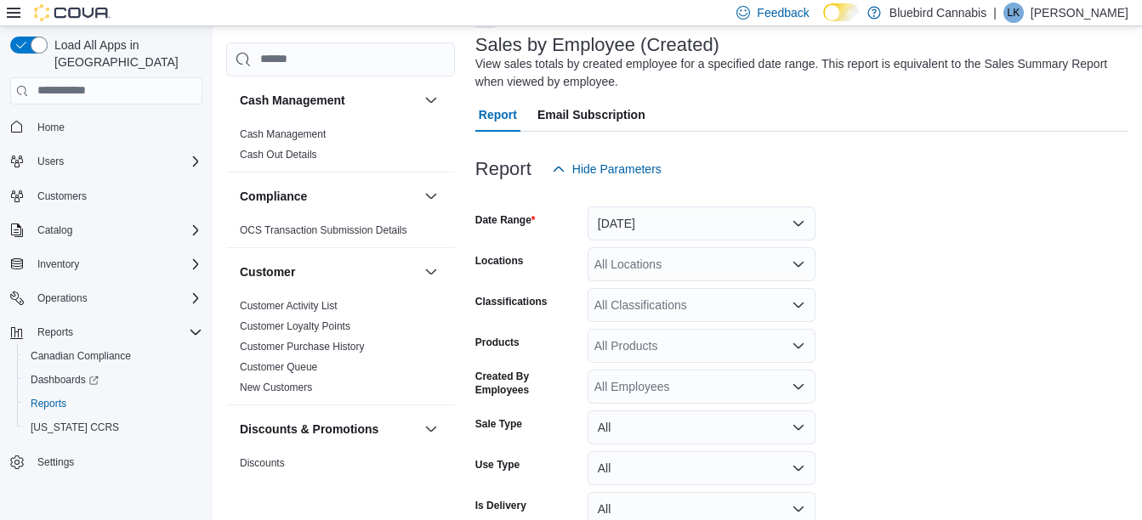
scroll to position [103, 0]
click at [676, 234] on button "[DATE]" at bounding box center [702, 222] width 228 height 34
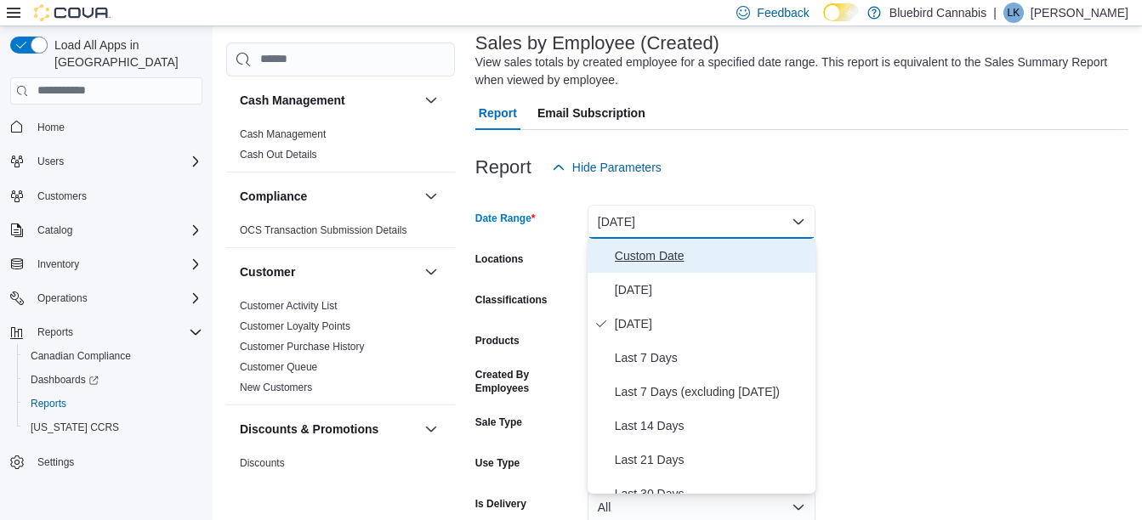
click at [668, 249] on span "Custom Date" at bounding box center [712, 256] width 194 height 20
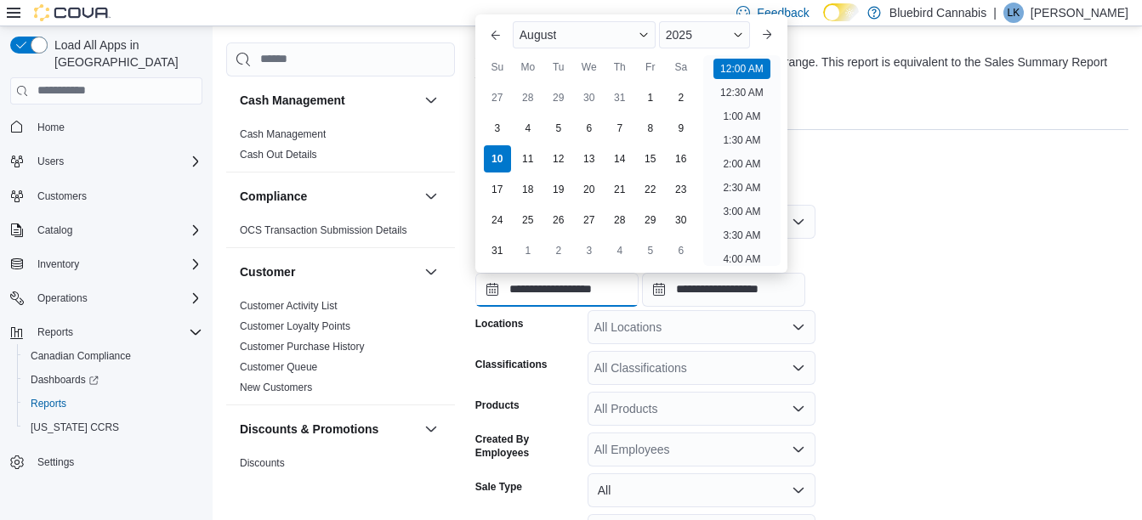
click at [574, 281] on input "**********" at bounding box center [556, 290] width 163 height 34
click at [662, 109] on div "1" at bounding box center [650, 97] width 30 height 30
type input "**********"
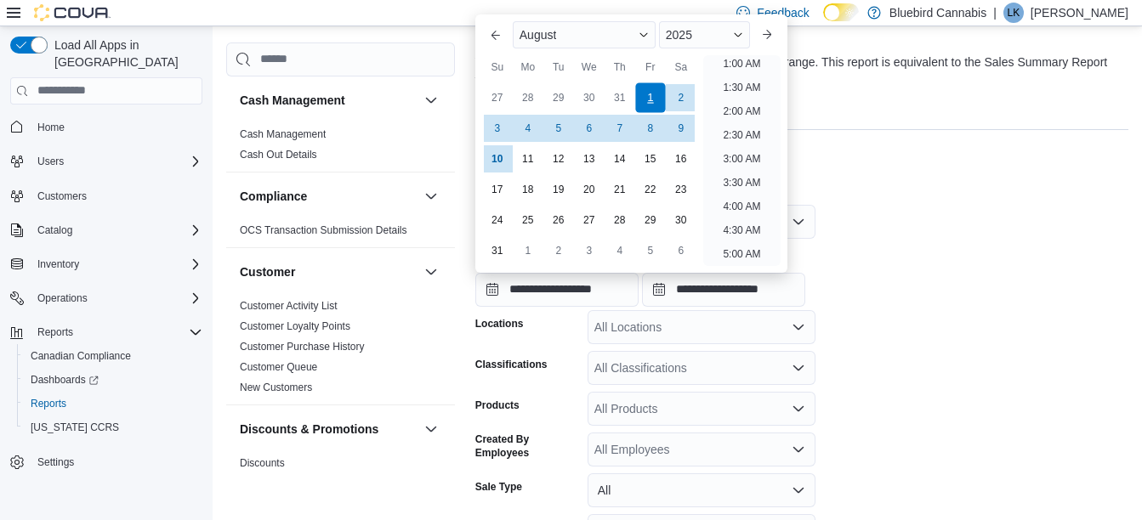
scroll to position [3, 0]
click at [908, 217] on form "**********" at bounding box center [801, 411] width 653 height 452
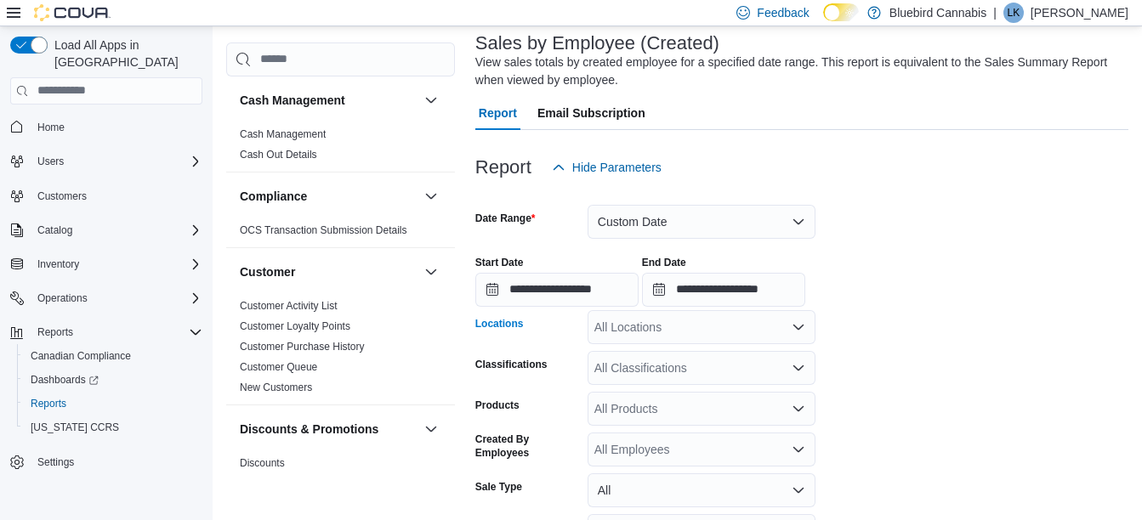
click at [695, 338] on div "All Locations" at bounding box center [702, 327] width 228 height 34
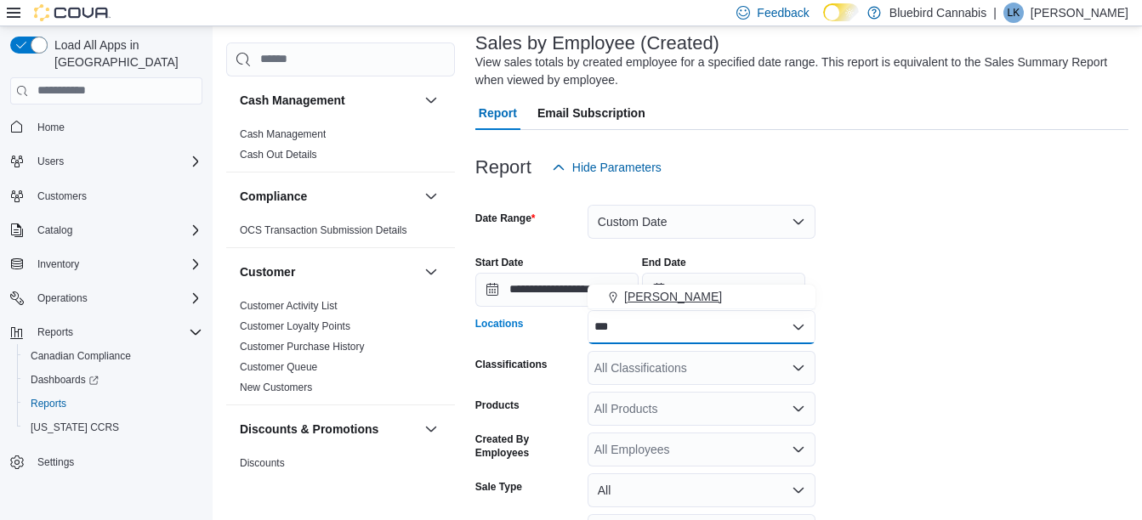
type input "***"
click at [658, 292] on span "[PERSON_NAME]" at bounding box center [673, 296] width 98 height 17
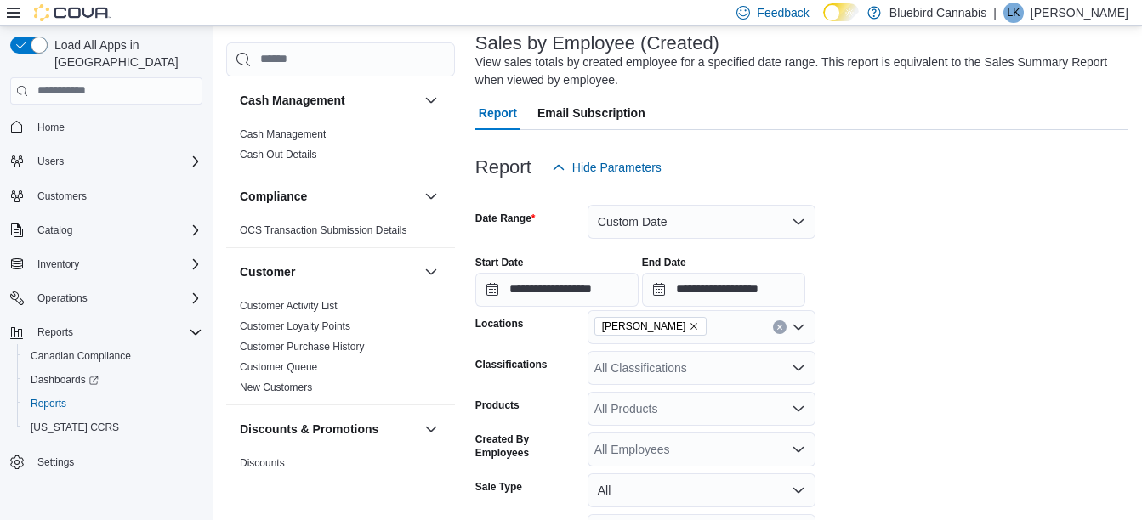
click at [954, 291] on div "**********" at bounding box center [801, 274] width 653 height 65
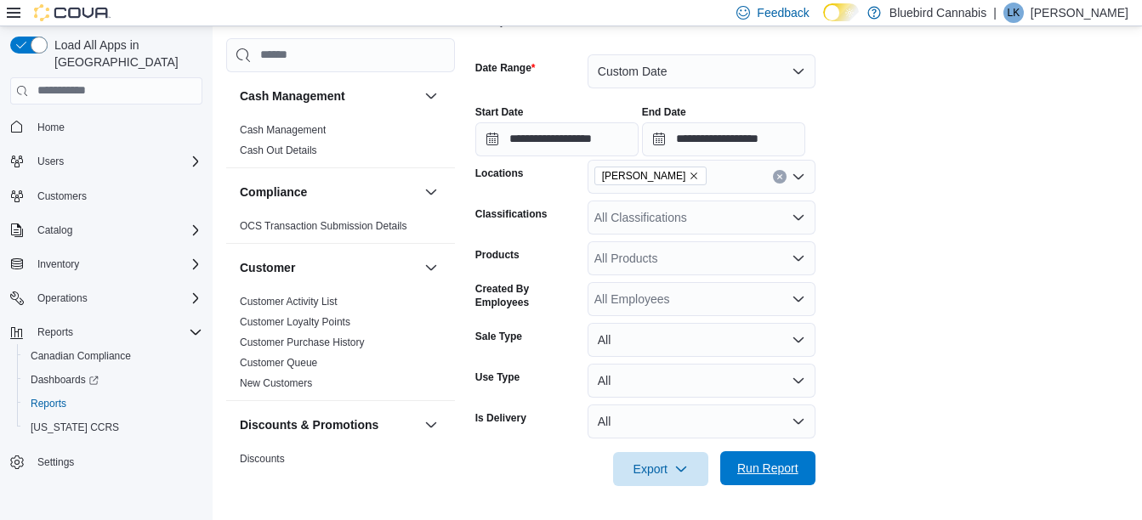
click at [747, 482] on span "Run Report" at bounding box center [767, 469] width 75 height 34
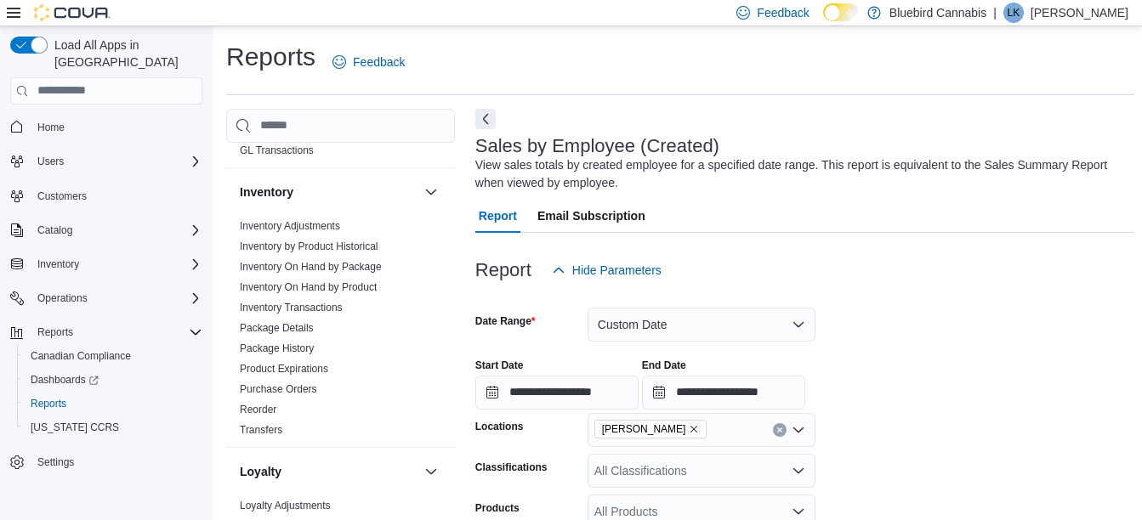
scroll to position [520, 0]
click at [362, 286] on link "Inventory On Hand by Product" at bounding box center [308, 284] width 137 height 12
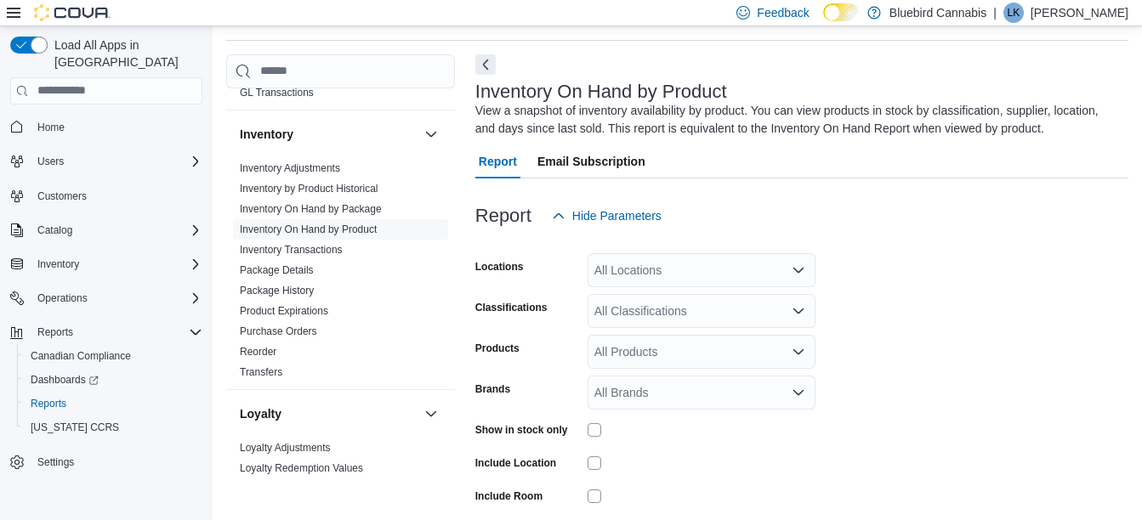
scroll to position [57, 0]
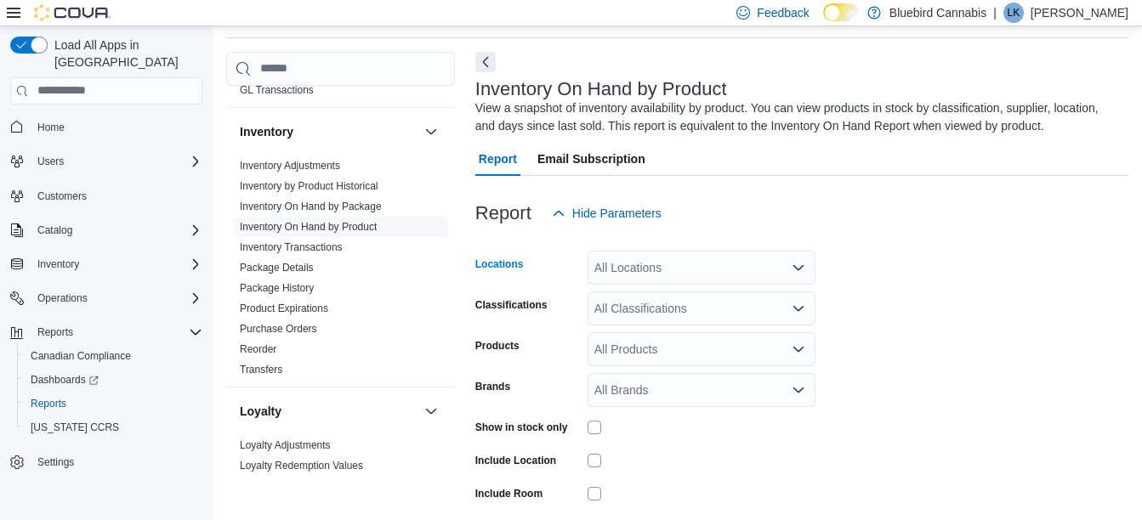
click at [690, 284] on div "All Locations" at bounding box center [702, 268] width 228 height 34
type input "***"
click at [690, 309] on button "[PERSON_NAME]" at bounding box center [702, 297] width 228 height 25
click at [932, 258] on form "Locations [PERSON_NAME] Classifications All Classifications Products All Produc…" at bounding box center [801, 408] width 653 height 357
click at [716, 309] on div "All Classifications" at bounding box center [702, 309] width 228 height 34
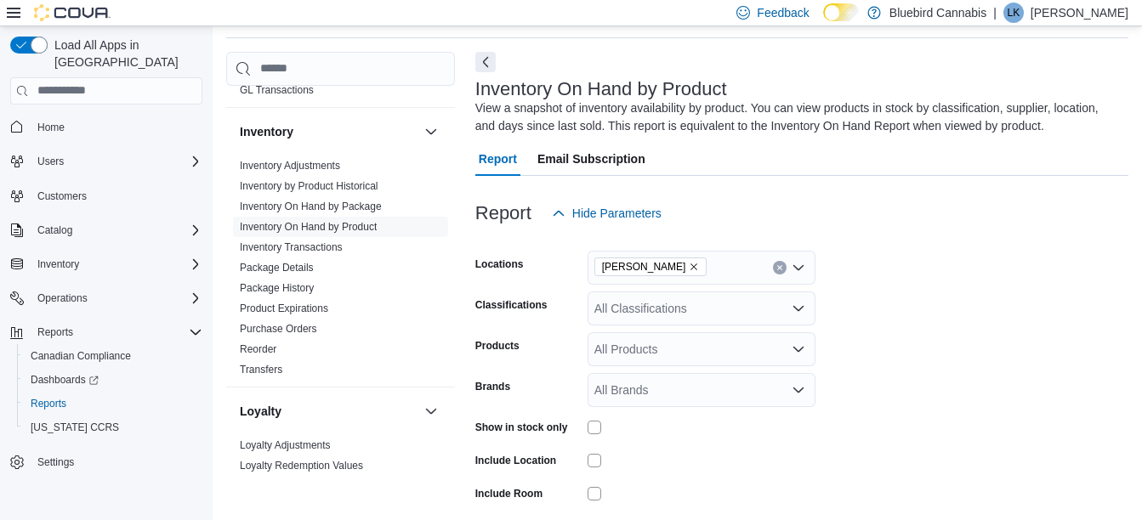
click at [891, 271] on form "Locations [PERSON_NAME] Classifications All Classifications Products All Produc…" at bounding box center [801, 408] width 653 height 357
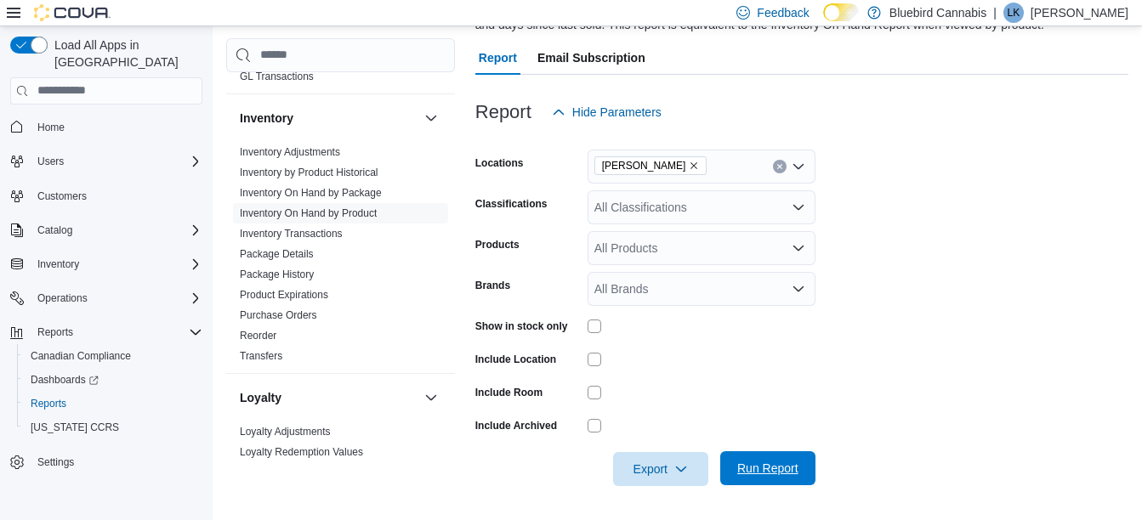
click at [789, 471] on span "Run Report" at bounding box center [767, 468] width 61 height 17
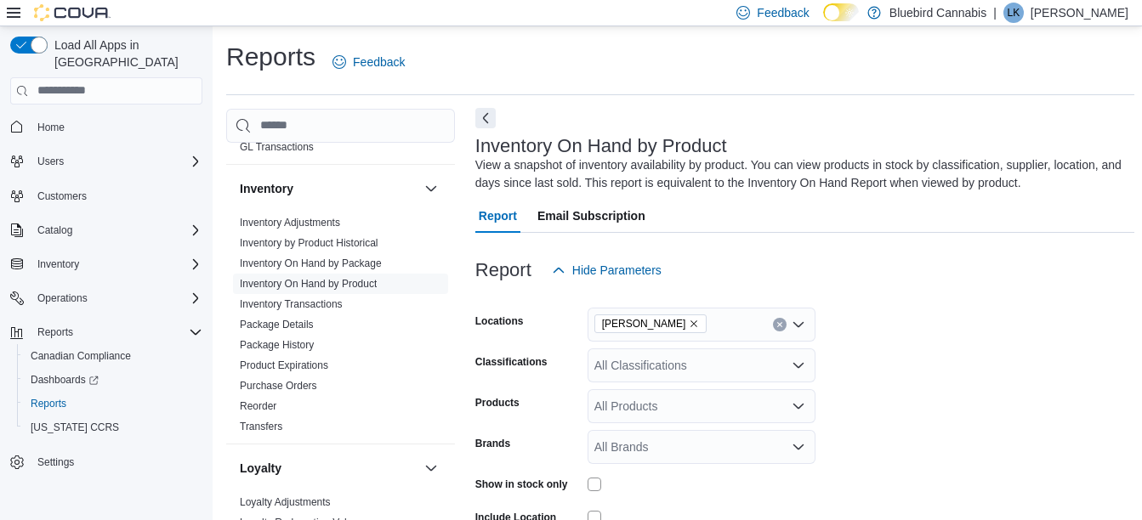
click at [489, 122] on button "Next" at bounding box center [485, 118] width 20 height 20
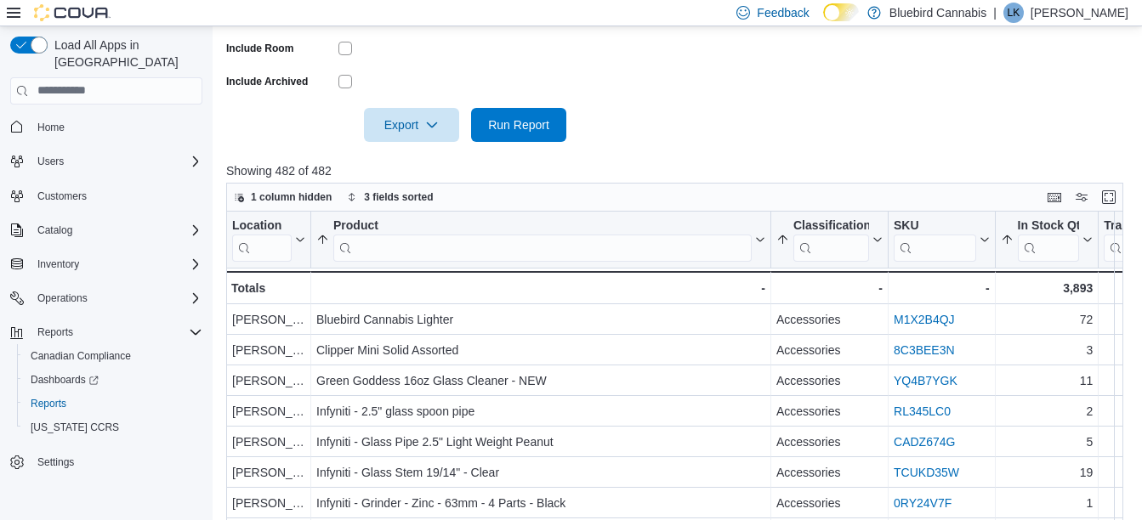
scroll to position [594, 0]
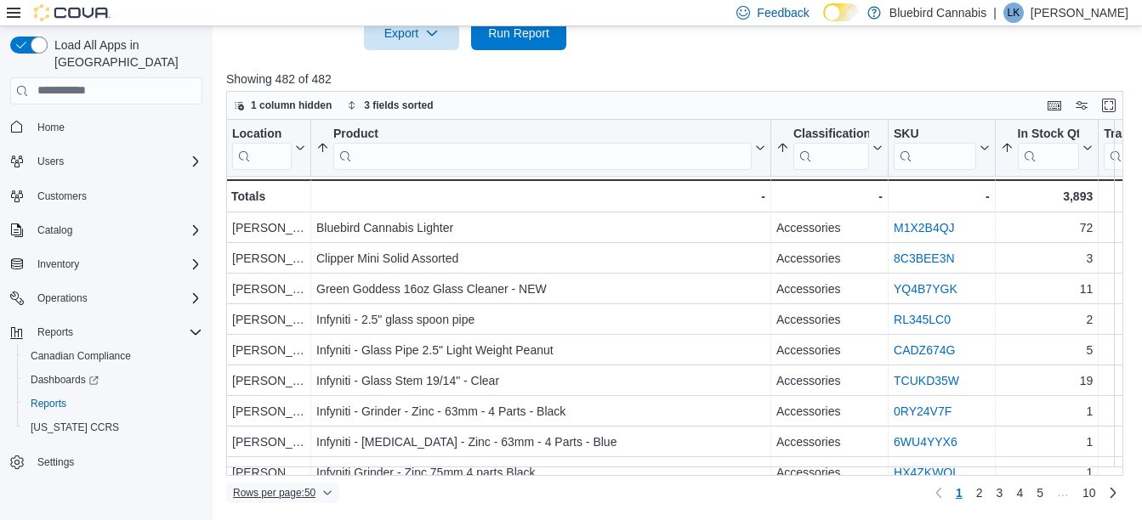
click at [319, 486] on span "Rows per page : 50" at bounding box center [282, 493] width 99 height 20
click at [304, 470] on button "100 rows" at bounding box center [294, 459] width 95 height 34
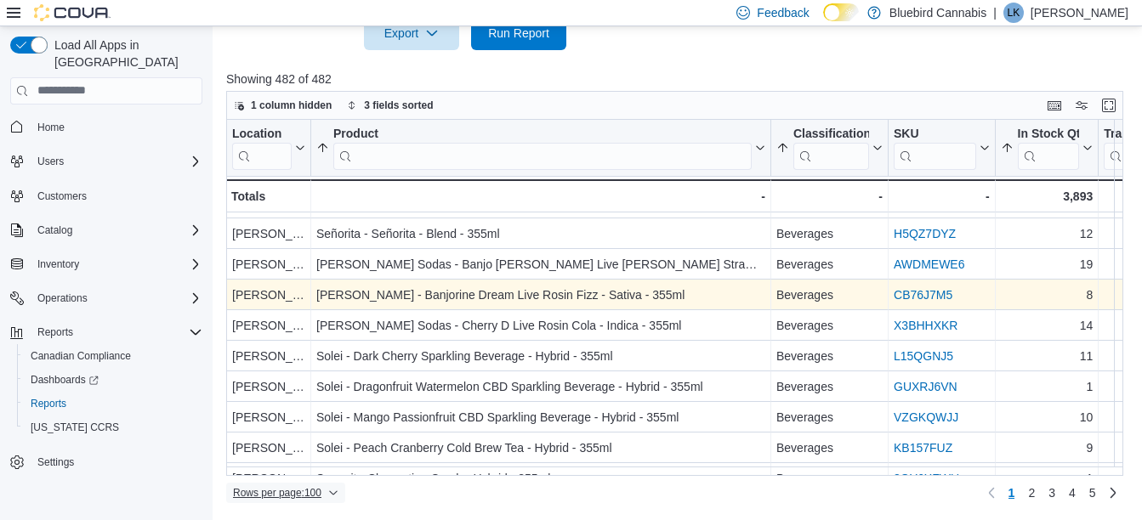
scroll to position [1862, 0]
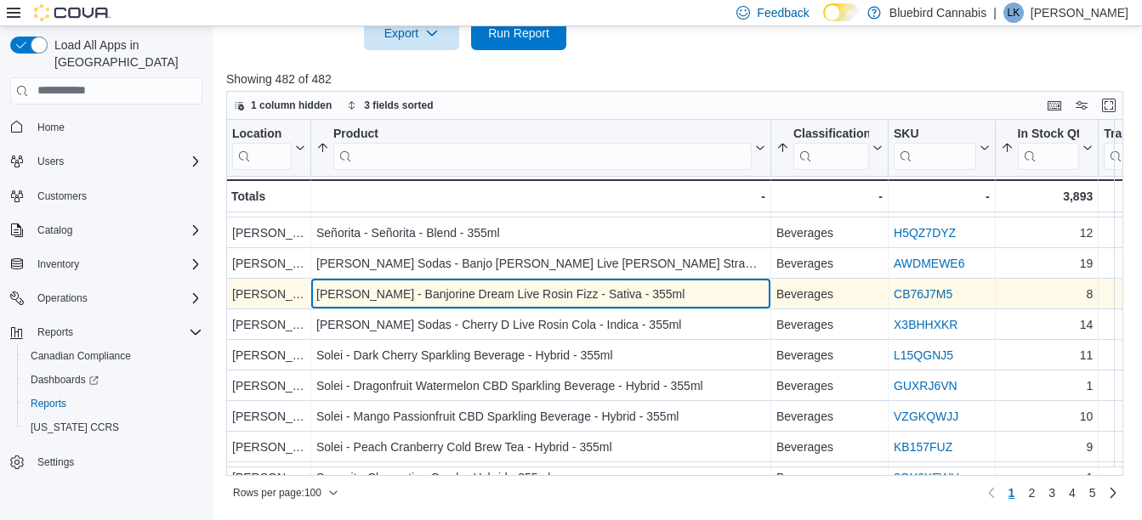
click at [635, 293] on div "[PERSON_NAME] - Banjorine Dream Live Rosin Fizz - Sativa - 355ml" at bounding box center [540, 294] width 449 height 20
drag, startPoint x: 635, startPoint y: 293, endPoint x: 562, endPoint y: 309, distance: 74.7
click at [562, 309] on div "[PERSON_NAME] Sodas - Banjorine Dream Live Rosin Fizz - Sativa - 355ml - Produc…" at bounding box center [541, 294] width 460 height 31
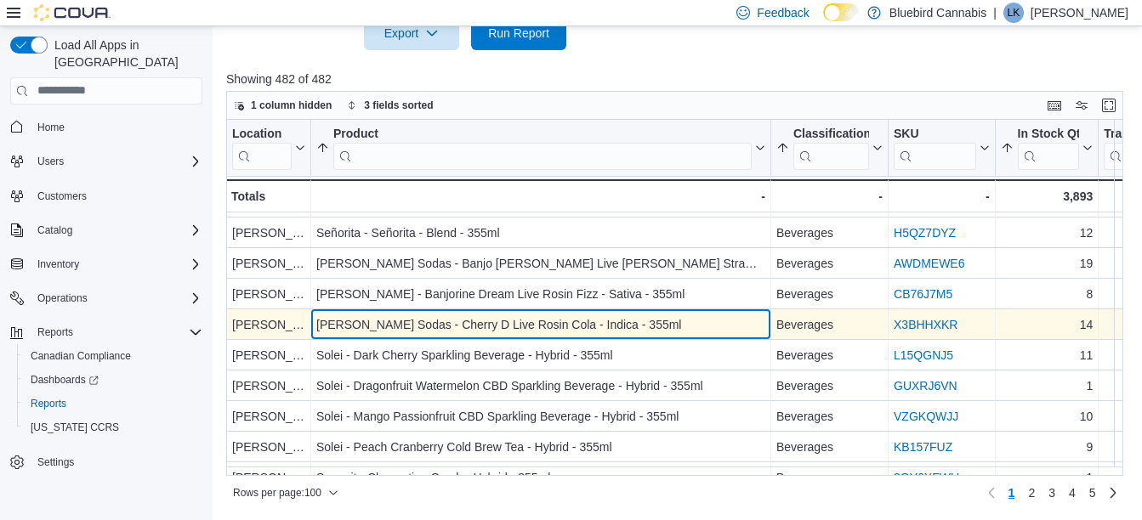
click at [626, 324] on div "[PERSON_NAME] Sodas - Cherry D Live Rosin Cola - Indica - 355ml" at bounding box center [540, 325] width 449 height 20
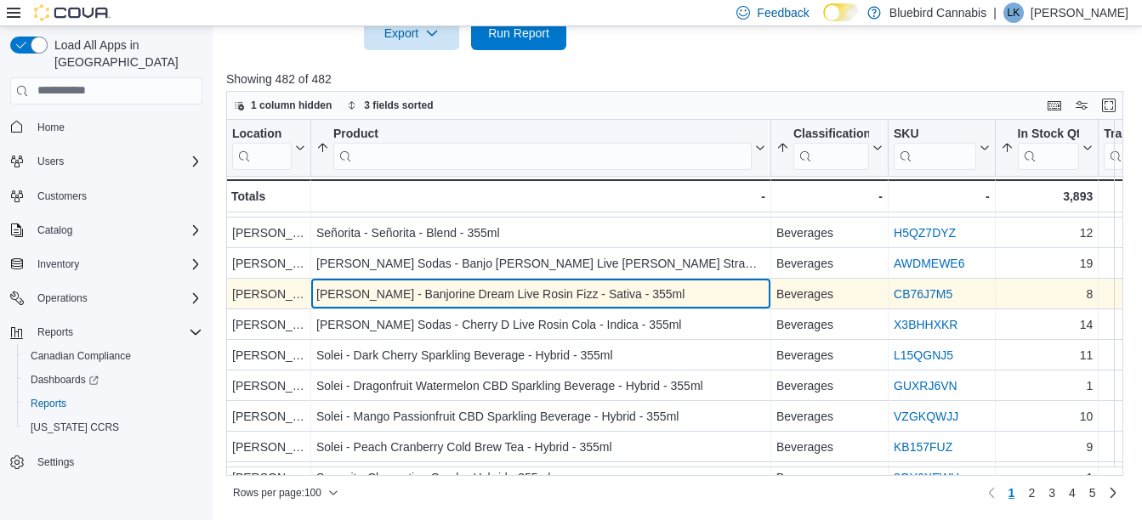
click at [641, 291] on div "[PERSON_NAME] - Banjorine Dream Live Rosin Fizz - Sativa - 355ml" at bounding box center [540, 294] width 449 height 20
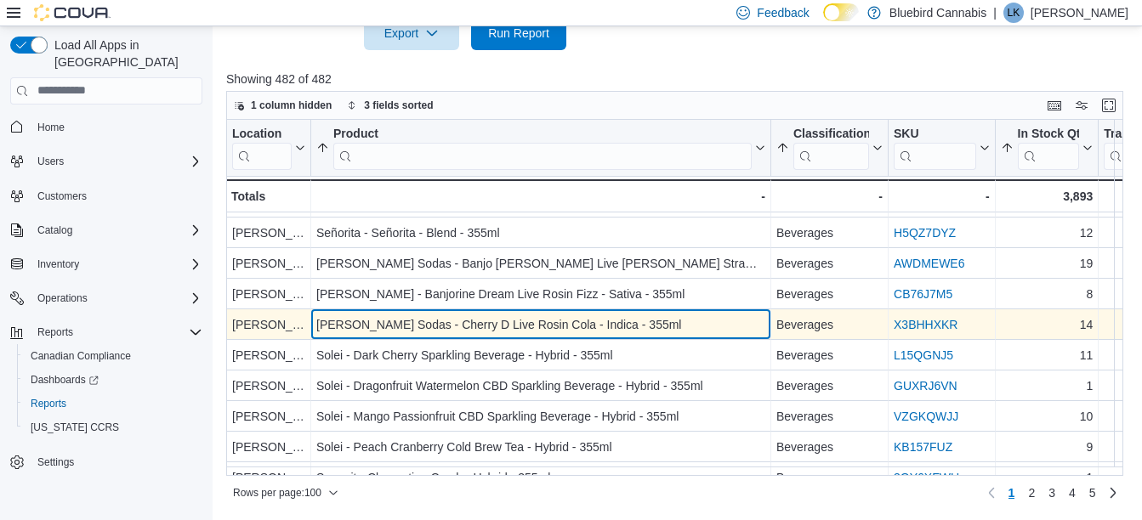
click at [677, 324] on div "[PERSON_NAME] Sodas - Cherry D Live Rosin Cola - Indica - 355ml" at bounding box center [540, 325] width 449 height 20
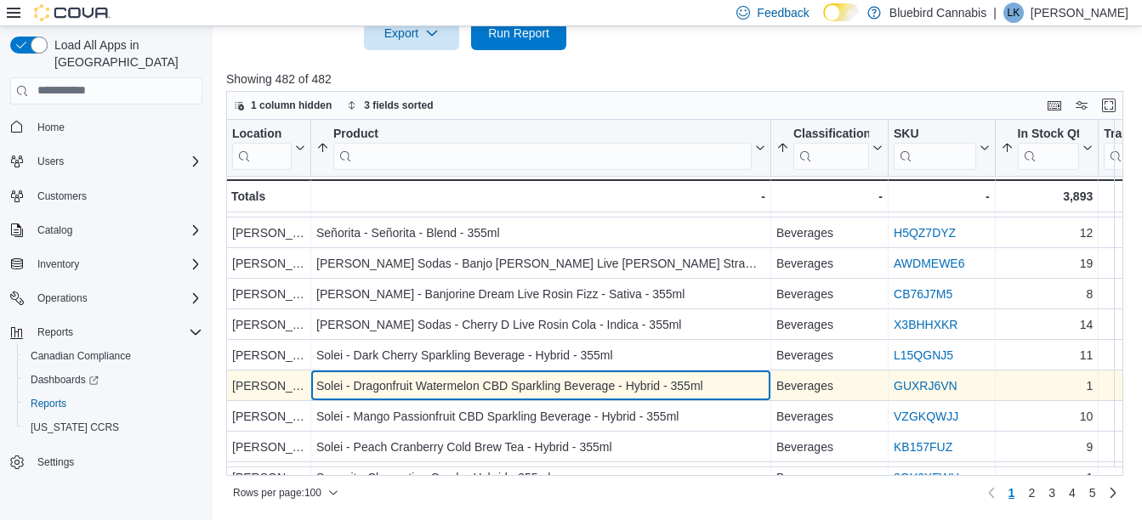
click at [642, 386] on div "Solei - Dragonfruit Watermelon CBD Sparkling Beverage - Hybrid - 355ml" at bounding box center [540, 386] width 449 height 20
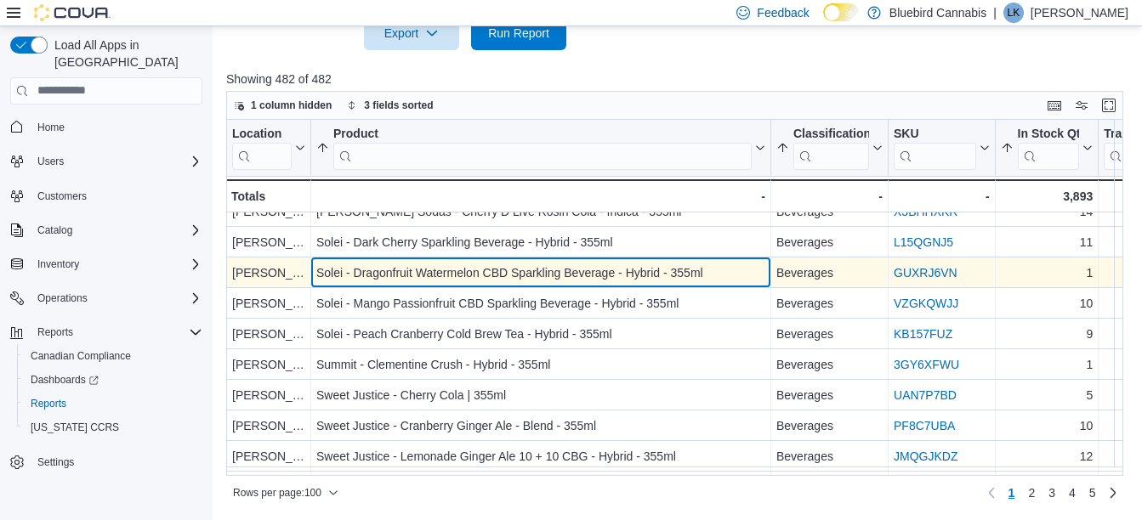
scroll to position [1977, 0]
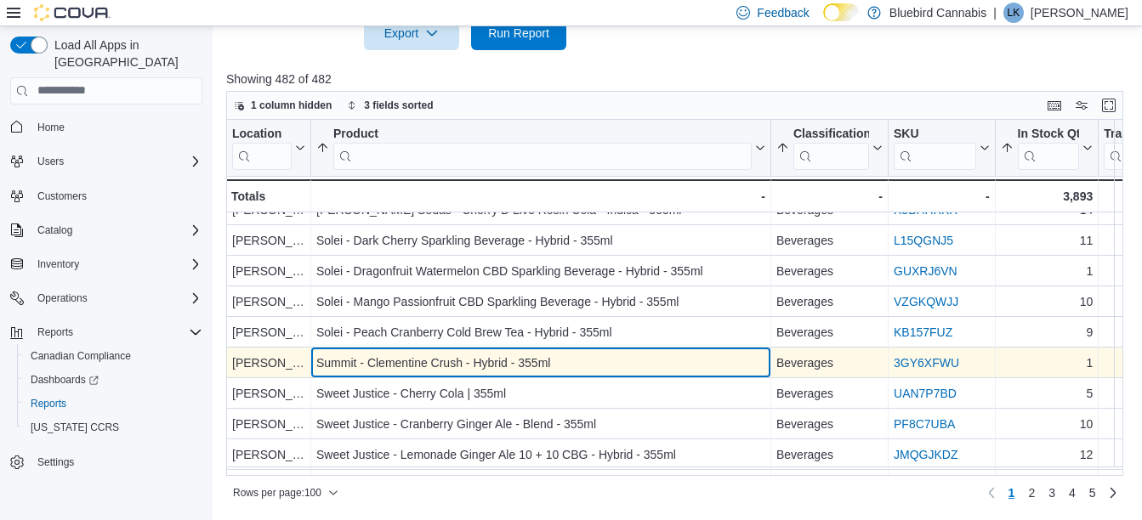
click at [617, 356] on div "Summit - Clementine Crush - Hybrid - 355ml" at bounding box center [540, 363] width 449 height 20
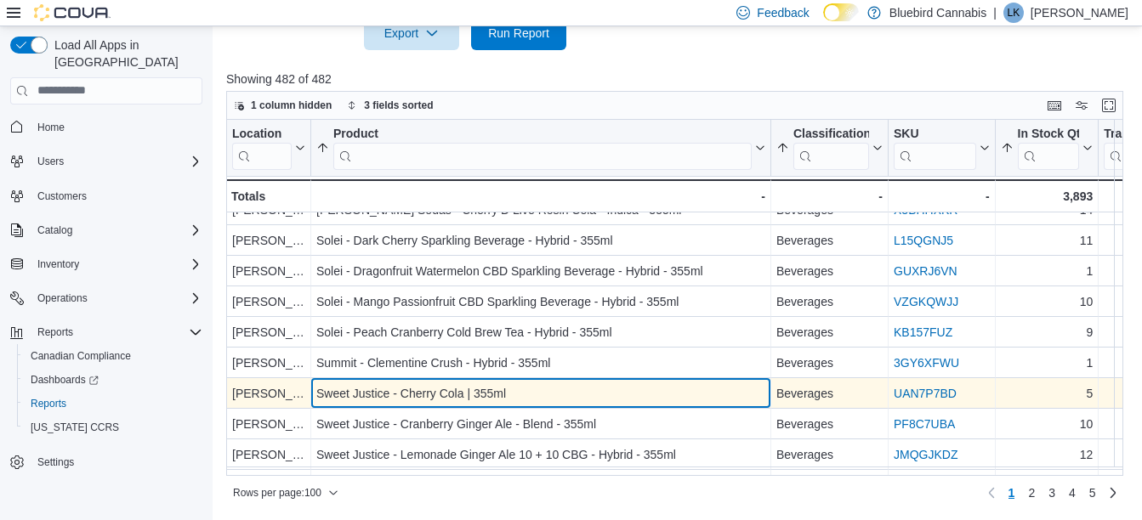
click at [623, 397] on div "Sweet Justice - Cherry Cola | 355ml" at bounding box center [540, 393] width 449 height 20
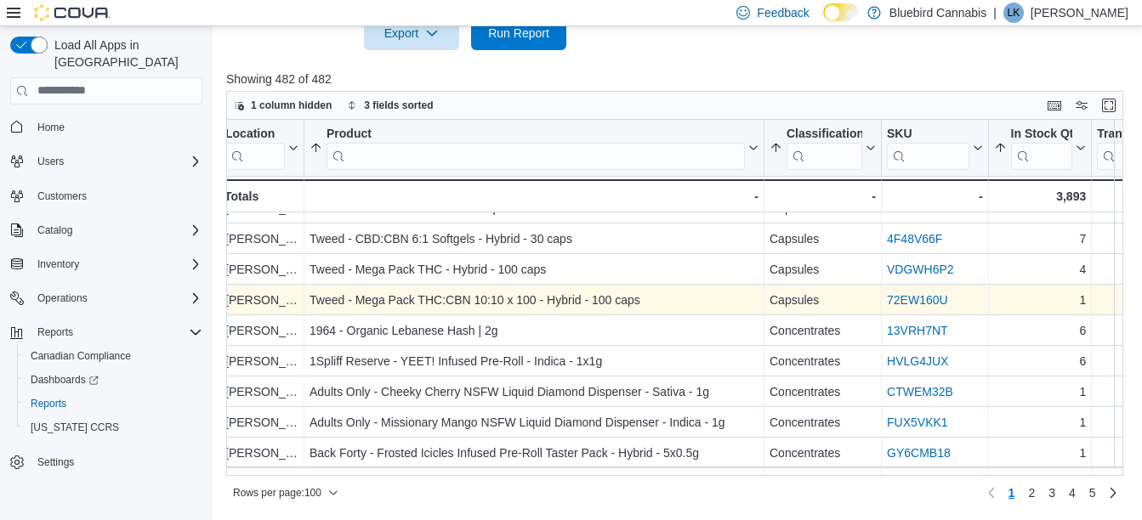
scroll to position [2805, 7]
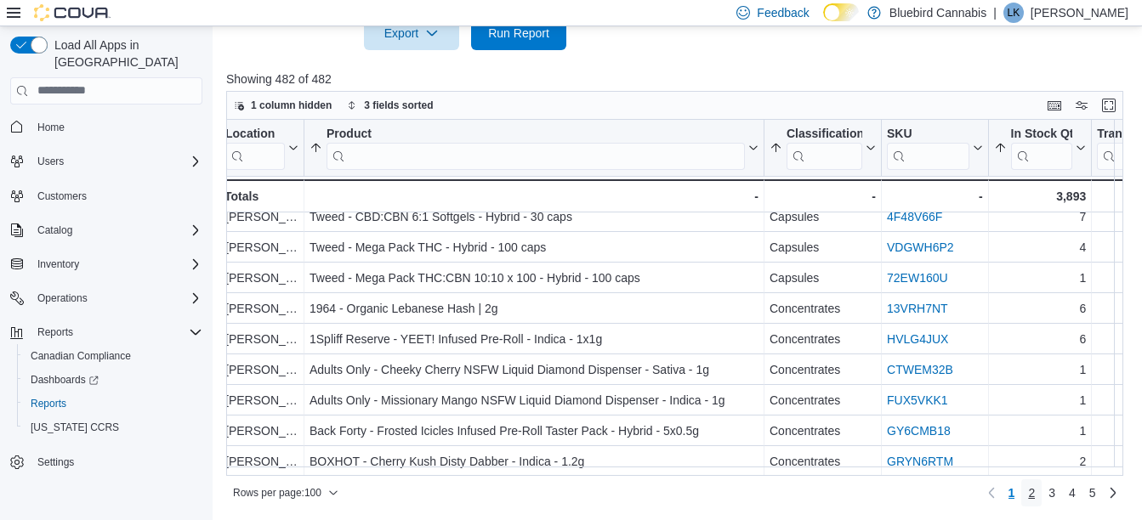
click at [1035, 491] on span "2" at bounding box center [1031, 493] width 7 height 17
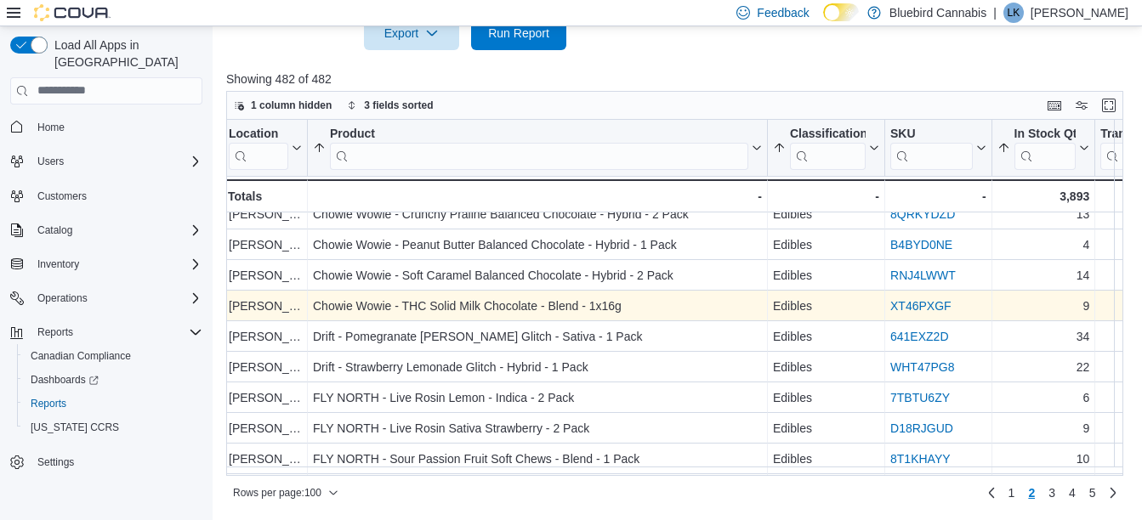
scroll to position [1210, 4]
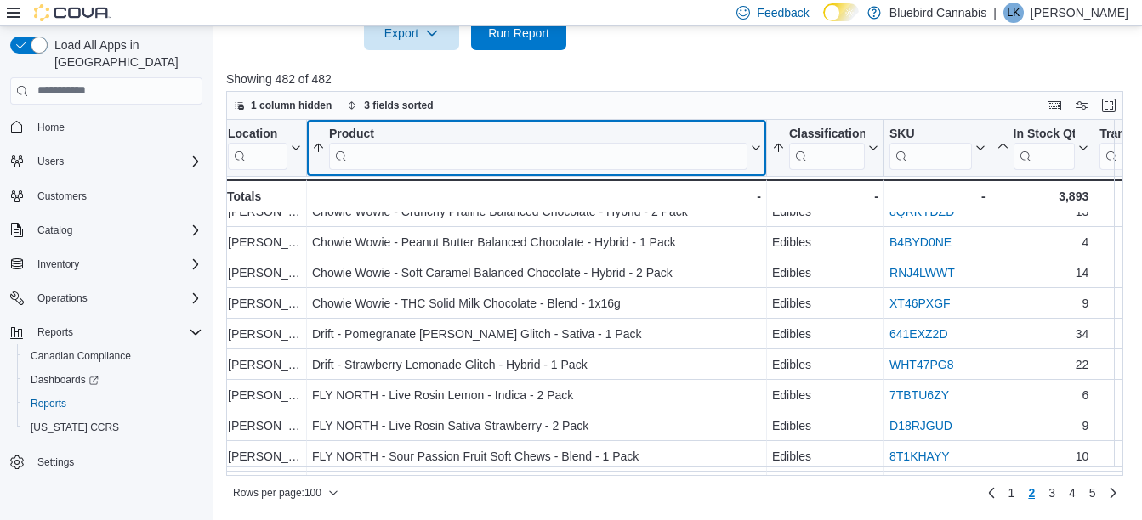
click at [534, 147] on input "search" at bounding box center [538, 155] width 418 height 27
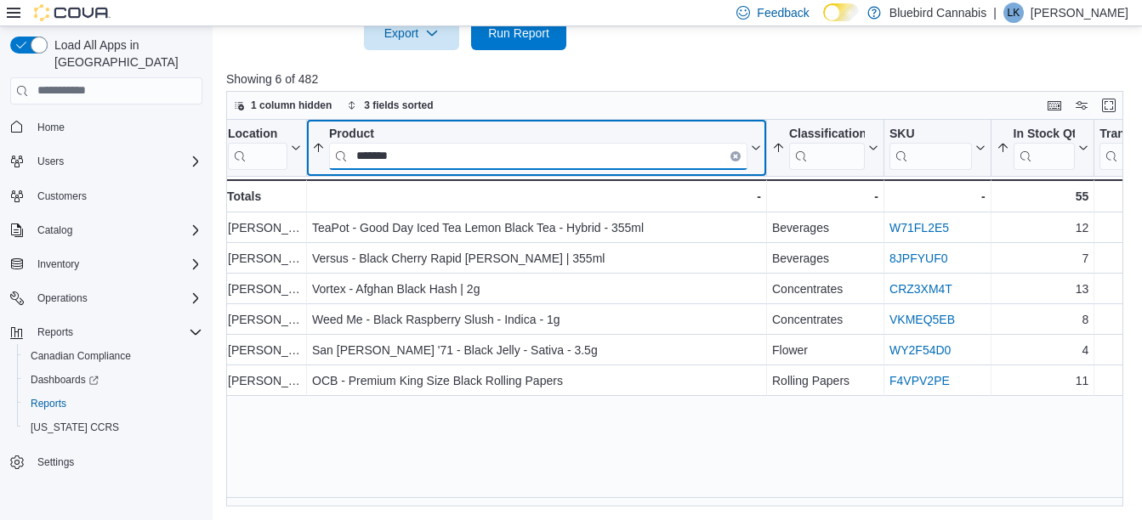
scroll to position [0, 4]
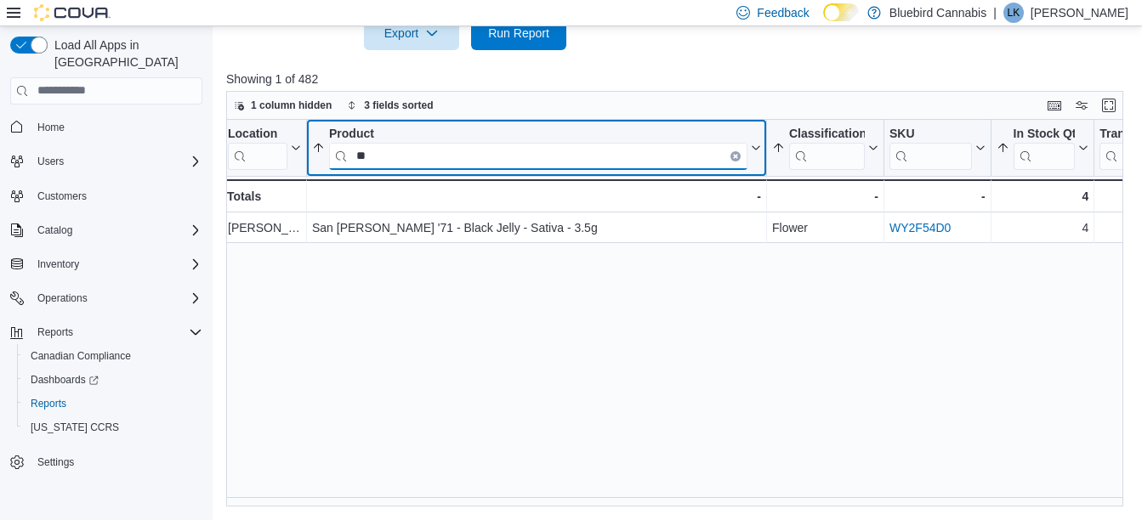
type input "*"
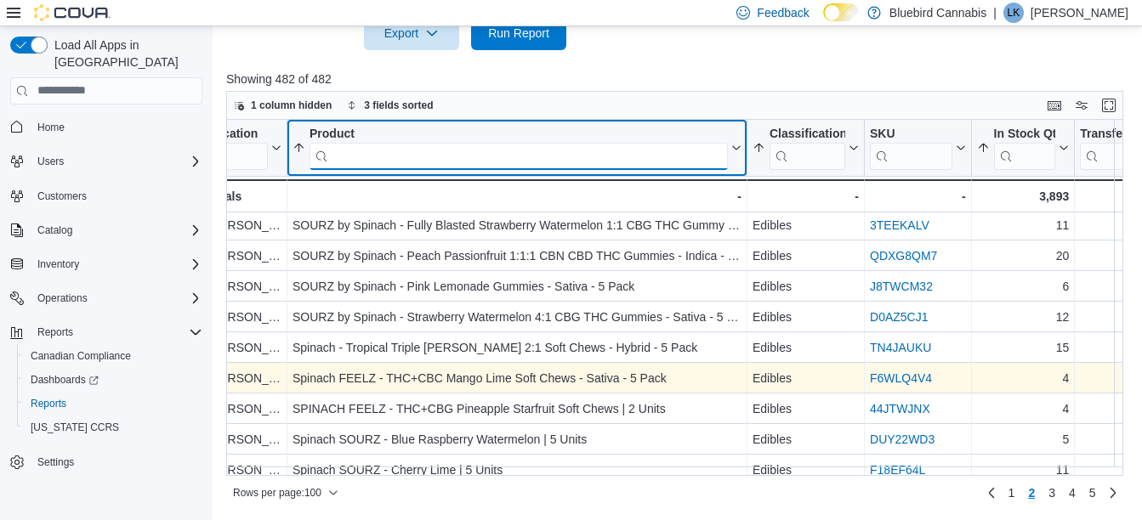
scroll to position [2805, 24]
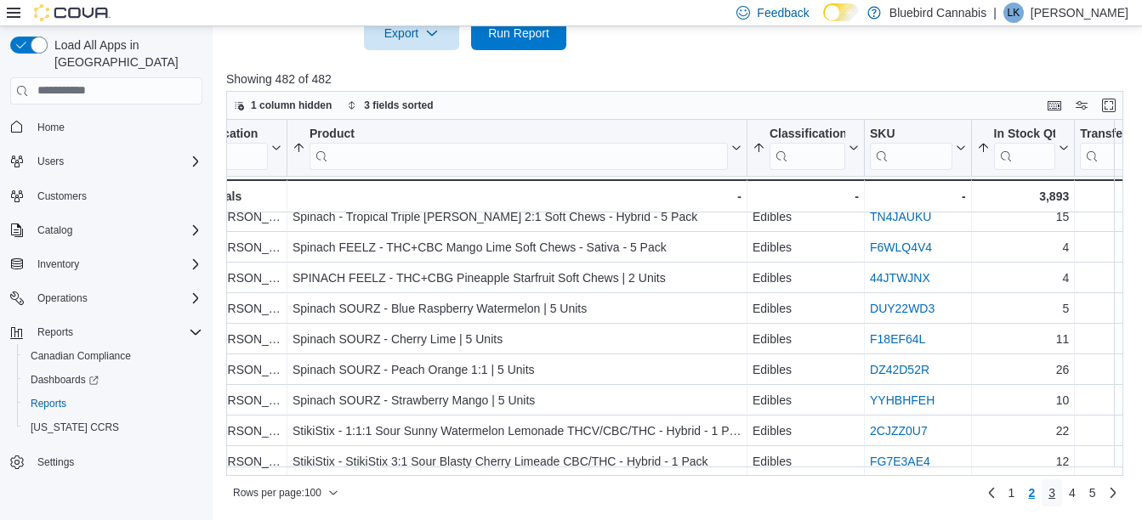
click at [1055, 490] on span "3" at bounding box center [1051, 493] width 7 height 17
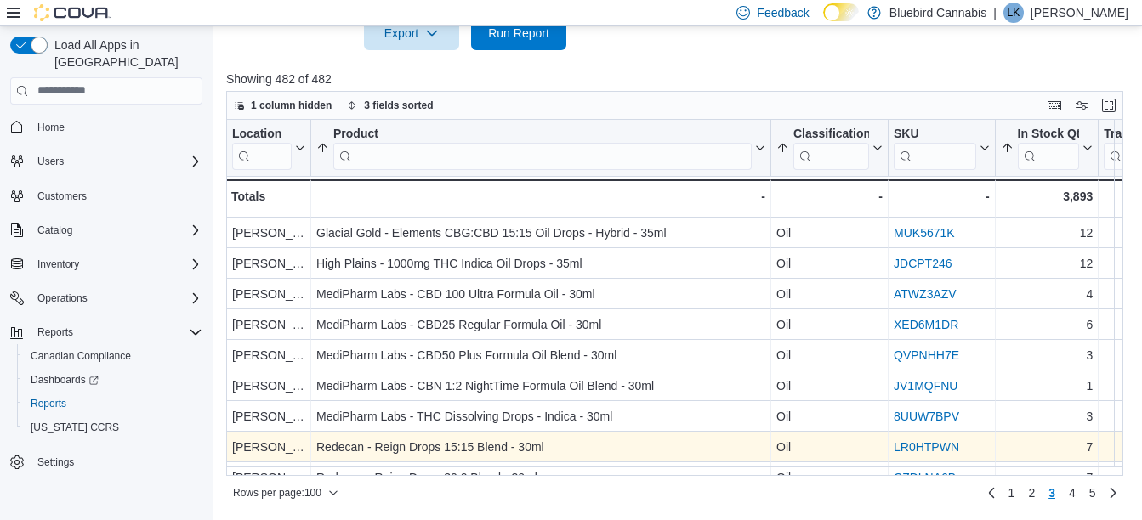
scroll to position [2805, 0]
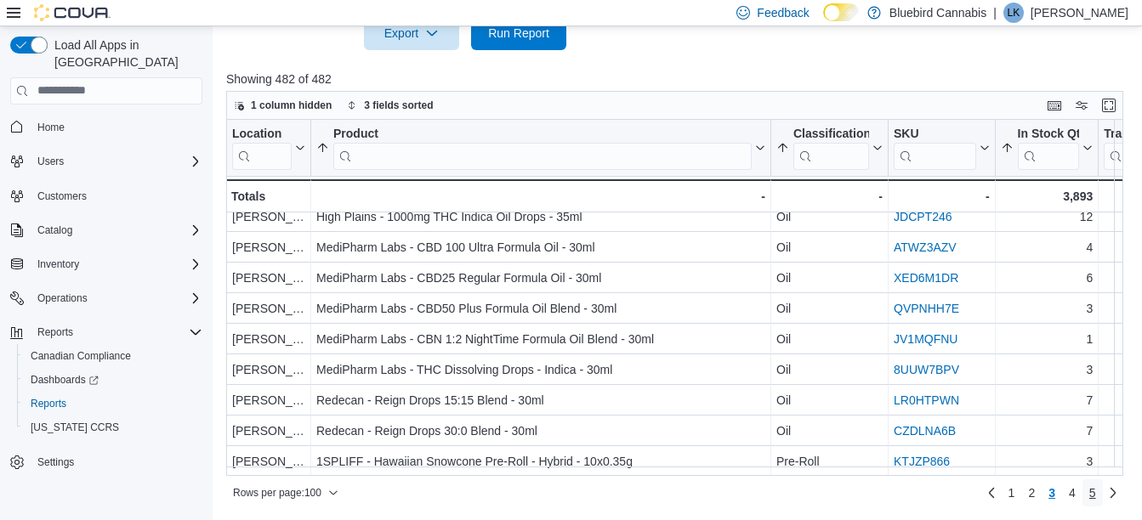
click at [1096, 489] on span "5" at bounding box center [1092, 493] width 7 height 17
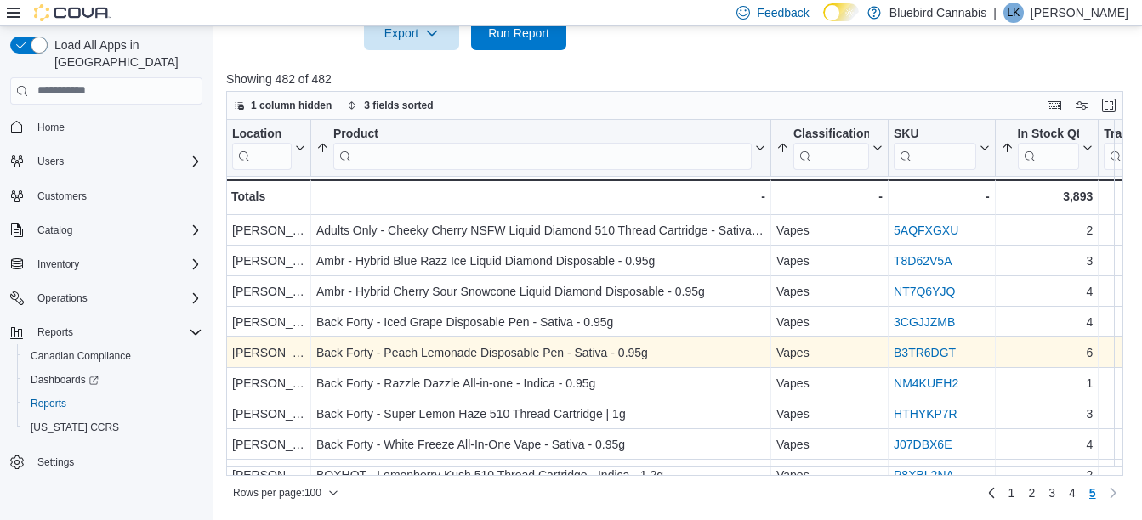
scroll to position [894, 0]
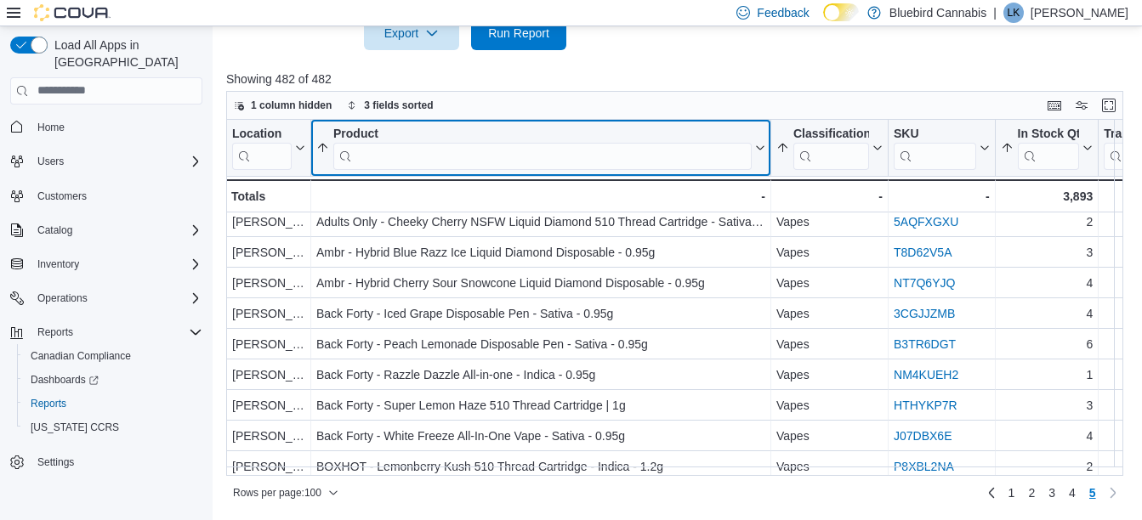
click at [434, 159] on input "search" at bounding box center [542, 155] width 418 height 27
type input "*"
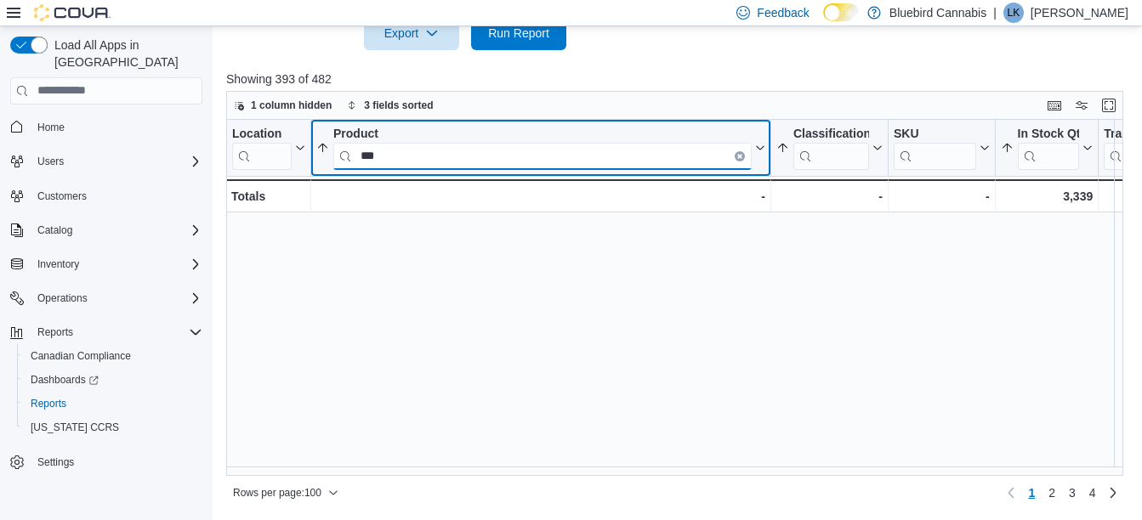
scroll to position [0, 0]
type input "*****"
click at [741, 156] on icon "Clear input" at bounding box center [739, 155] width 3 height 3
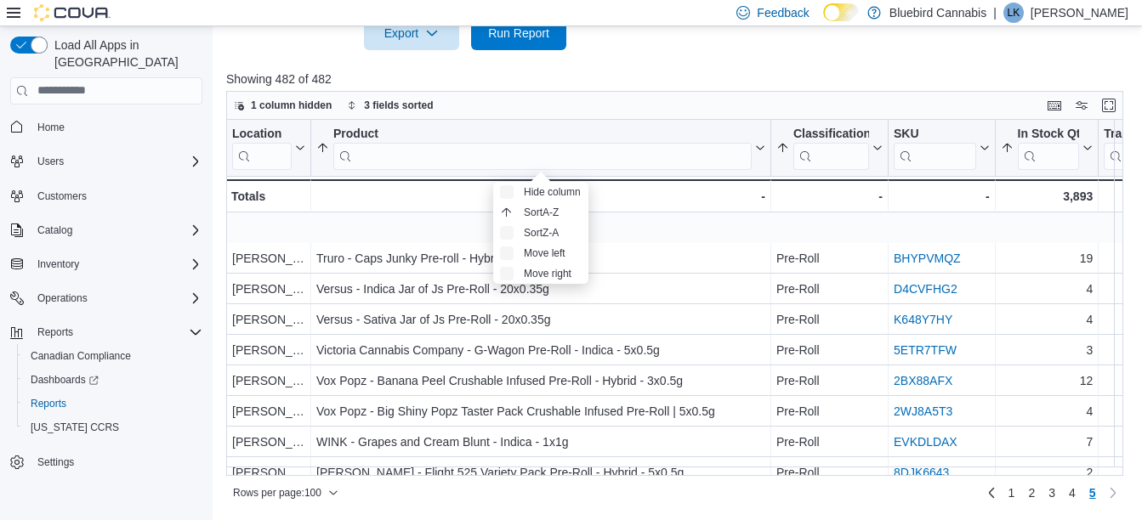
scroll to position [71, 0]
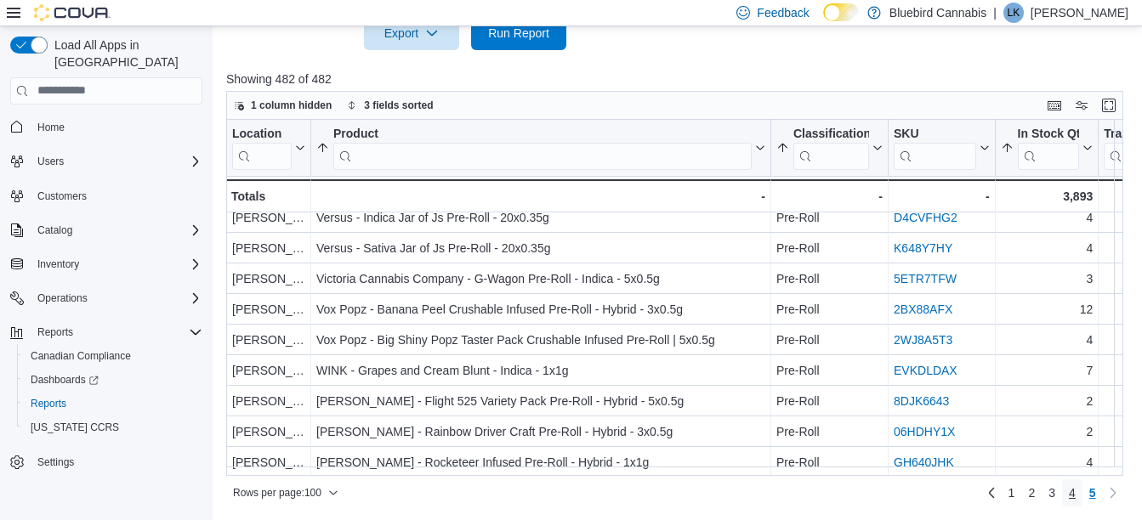
click at [1076, 495] on span "4" at bounding box center [1072, 493] width 7 height 17
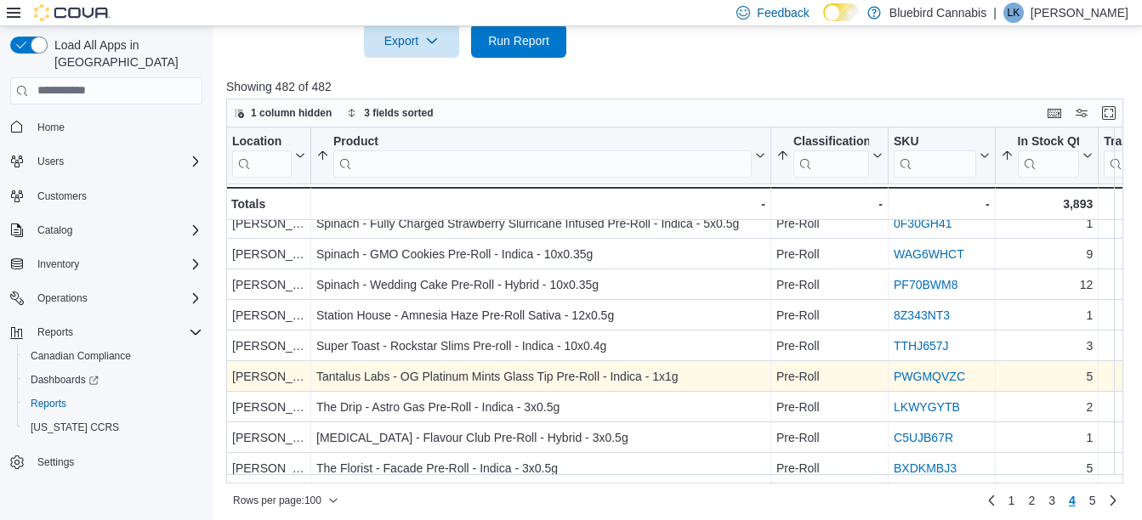
scroll to position [2706, 0]
